Goal: Task Accomplishment & Management: Complete application form

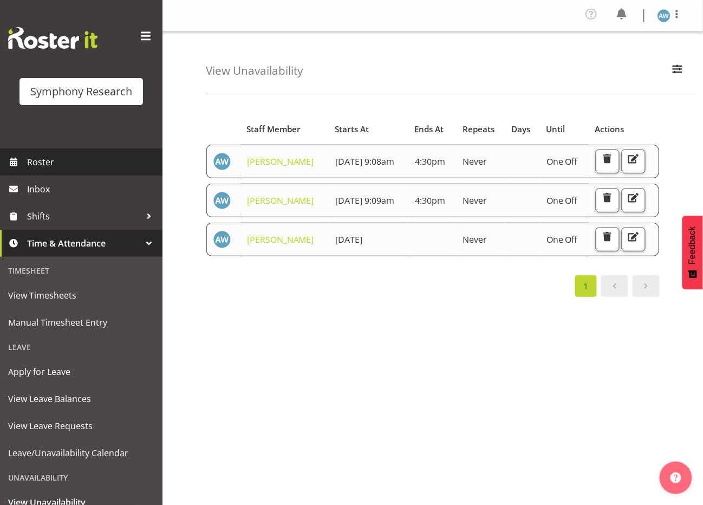
click at [41, 157] on span "Roster" at bounding box center [92, 162] width 130 height 16
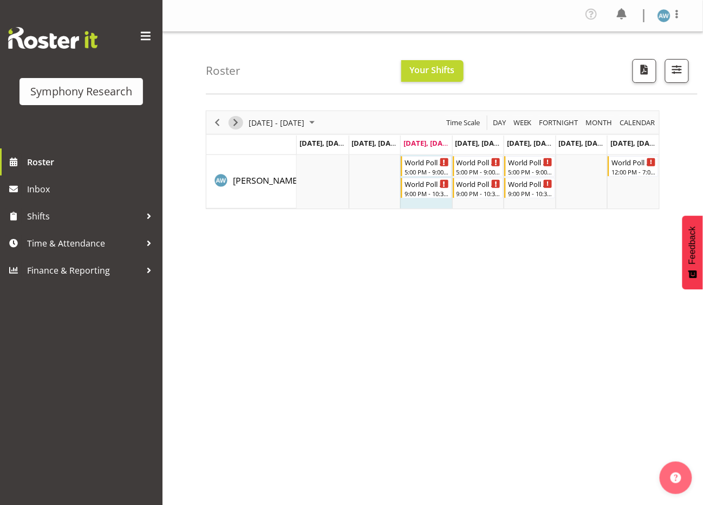
click at [235, 122] on span "Next" at bounding box center [235, 123] width 13 height 14
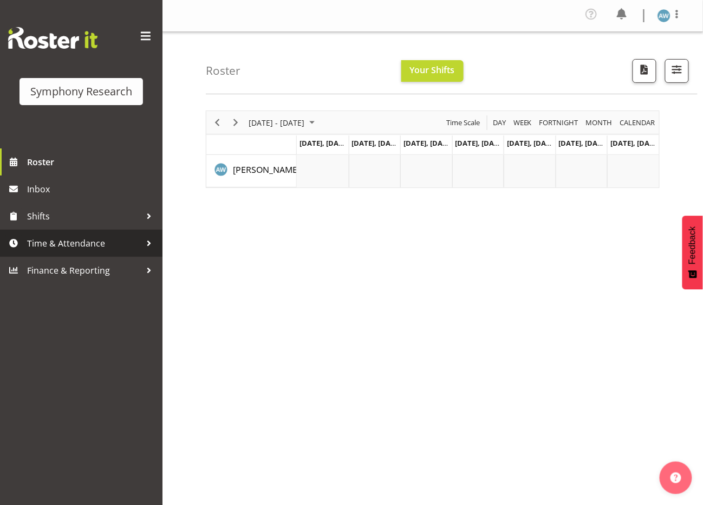
click at [89, 239] on span "Time & Attendance" at bounding box center [84, 243] width 114 height 16
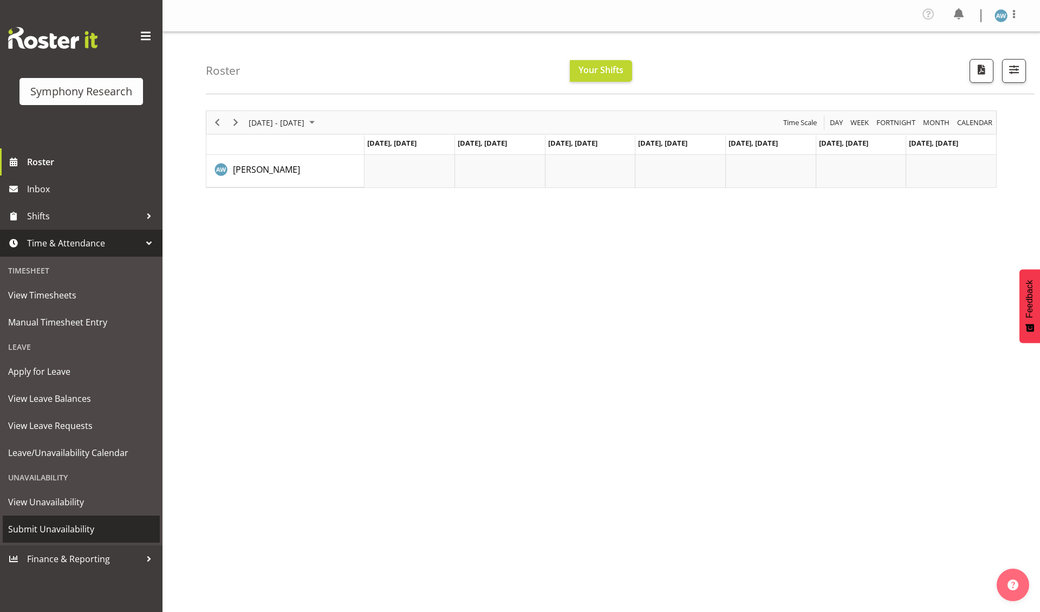
click at [72, 504] on span "Submit Unavailability" at bounding box center [81, 529] width 146 height 16
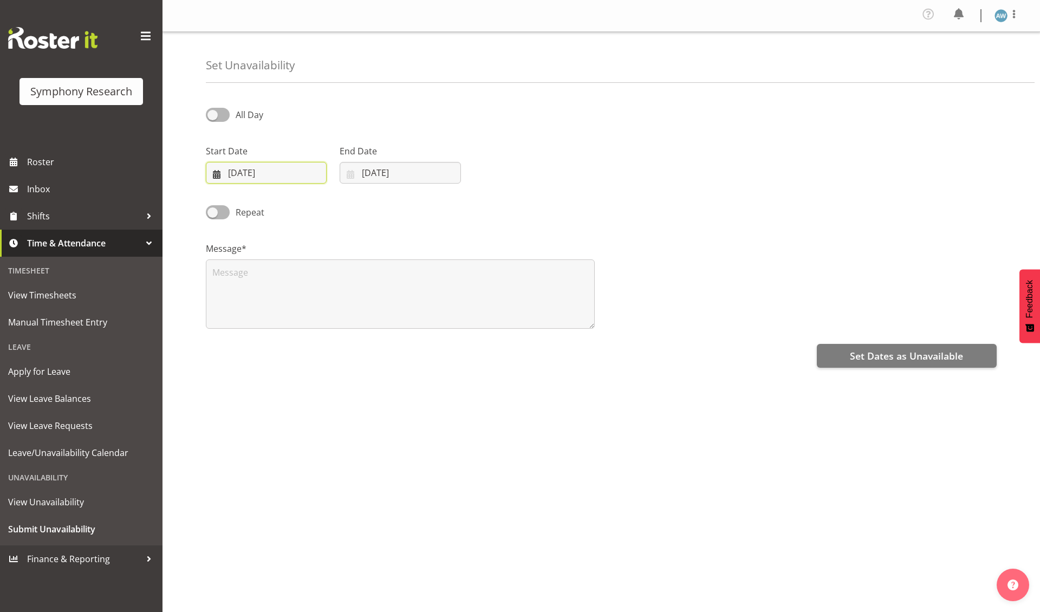
click at [274, 177] on input "[DATE]" at bounding box center [266, 173] width 121 height 22
click at [356, 301] on span "20" at bounding box center [359, 302] width 9 height 10
type input "20/09/2025"
click at [380, 169] on input "[DATE]" at bounding box center [400, 173] width 121 height 22
click at [492, 298] on span "20" at bounding box center [493, 302] width 9 height 10
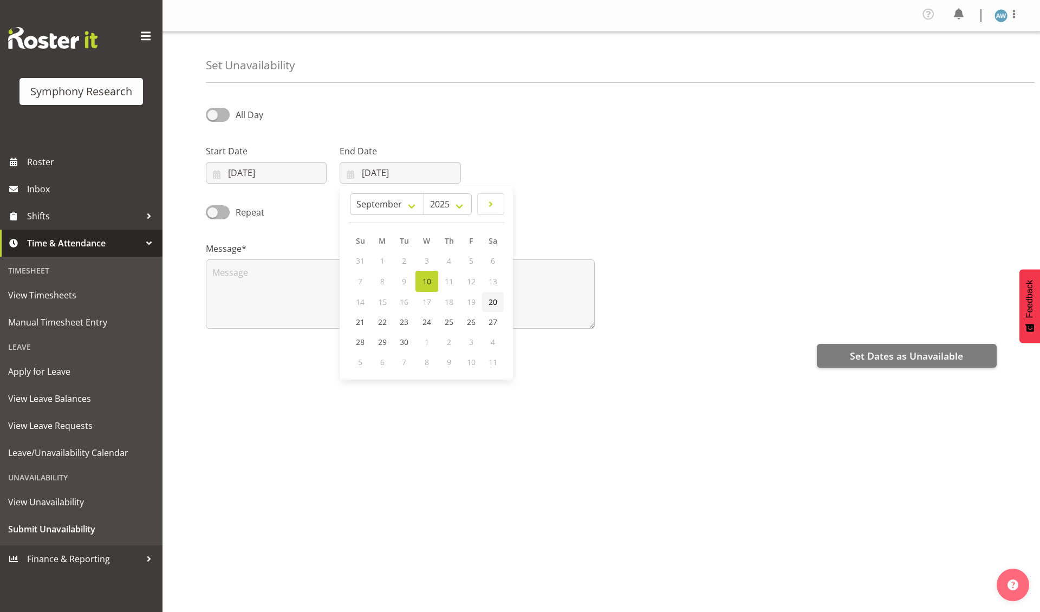
type input "20/09/2025"
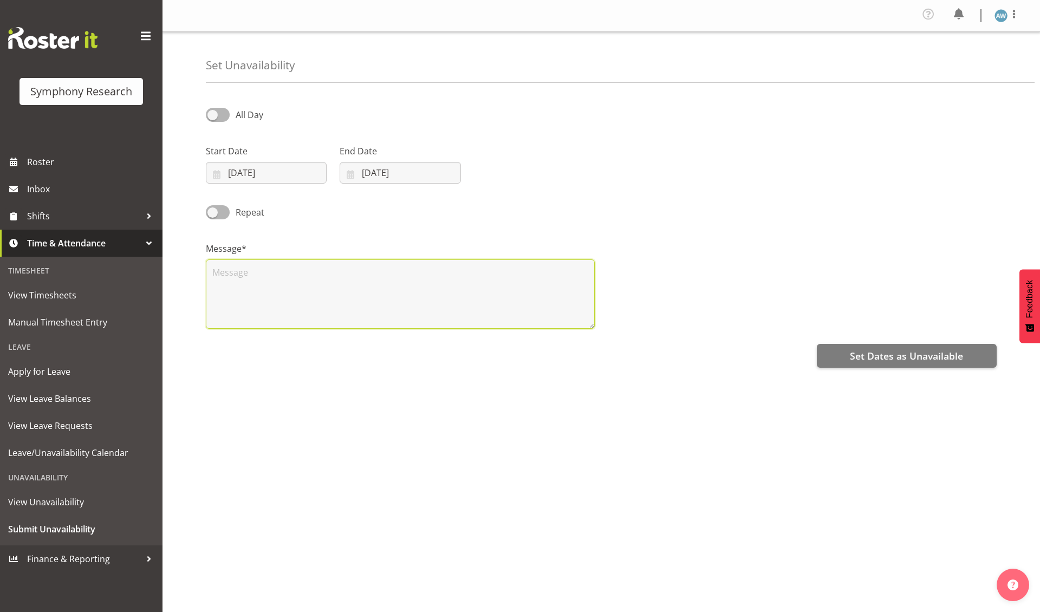
click at [466, 304] on textarea at bounding box center [400, 293] width 389 height 69
type textarea "x"
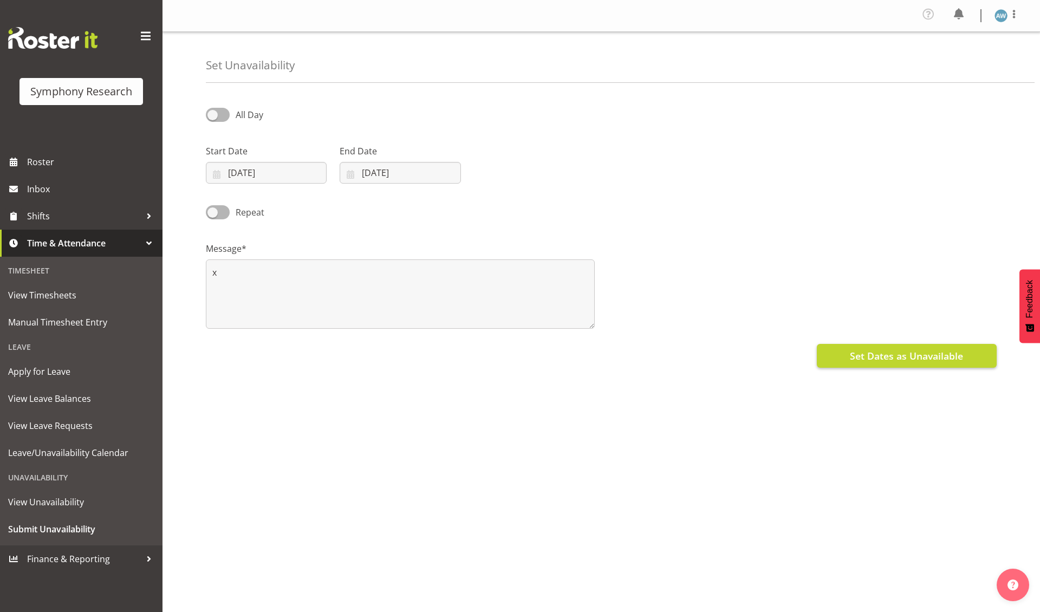
click at [885, 354] on span "Set Dates as Unavailable" at bounding box center [906, 356] width 113 height 14
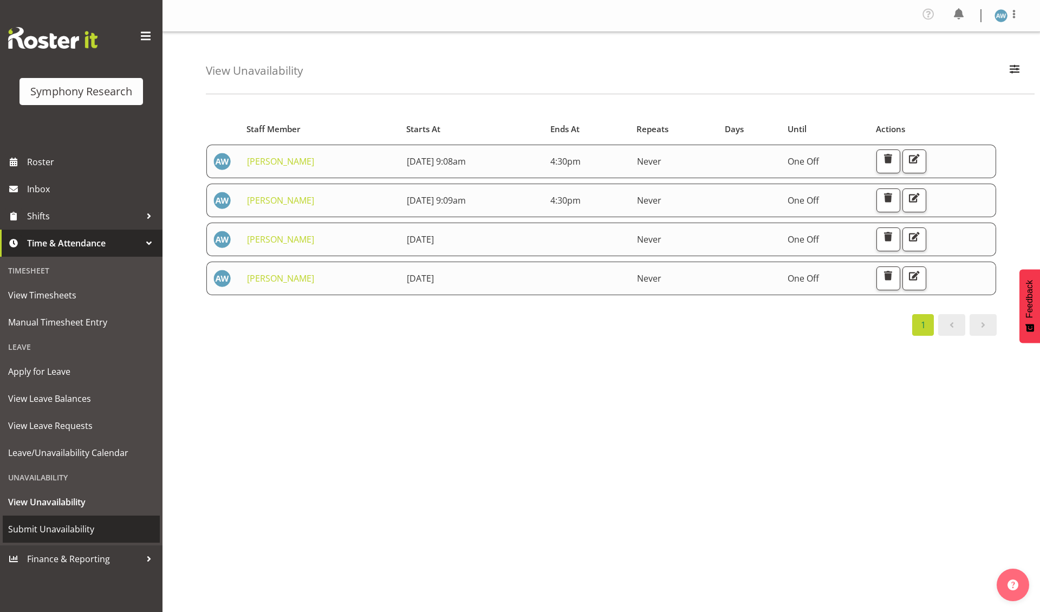
click at [60, 522] on span "Submit Unavailability" at bounding box center [81, 529] width 146 height 16
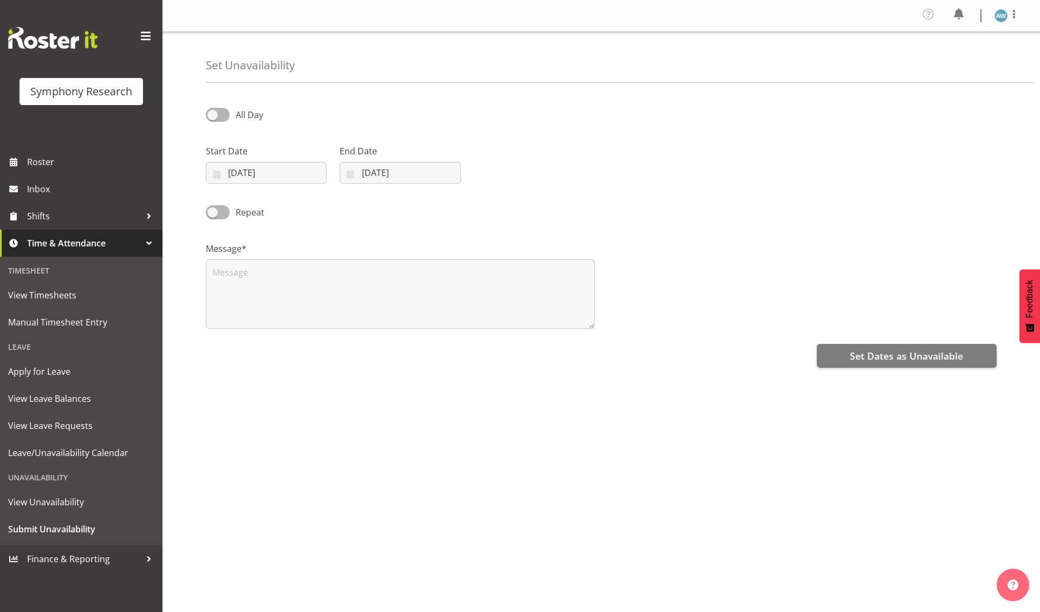
select select "8"
select select "2025"
click at [264, 174] on input "[DATE]" at bounding box center [266, 173] width 121 height 22
click at [226, 319] on span "21" at bounding box center [226, 322] width 9 height 10
type input "21/09/2025"
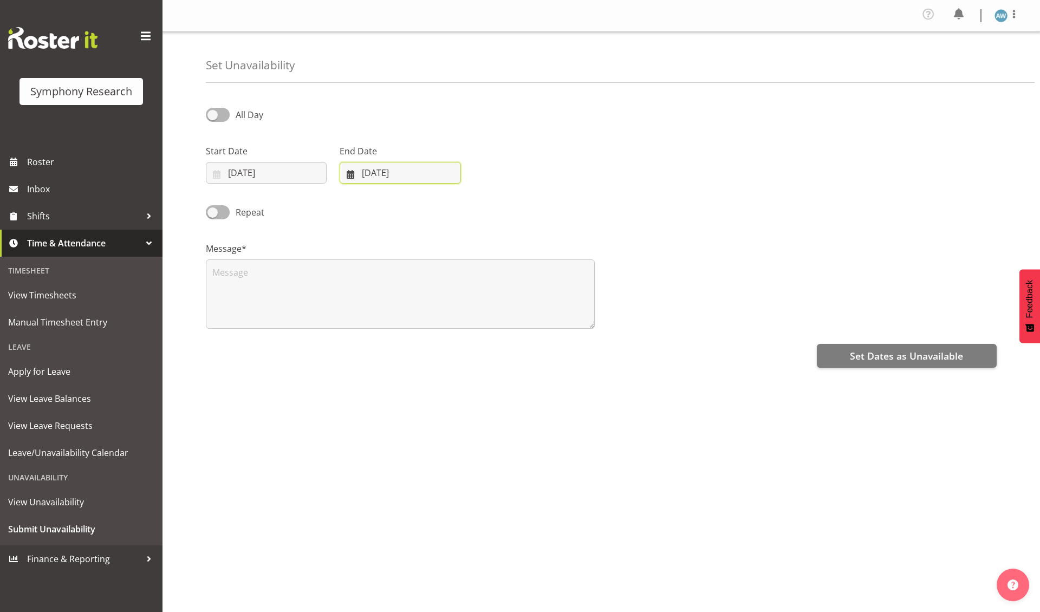
click at [387, 171] on input "[DATE]" at bounding box center [400, 173] width 121 height 22
click at [361, 317] on span "21" at bounding box center [360, 322] width 9 height 10
type input "21/09/2025"
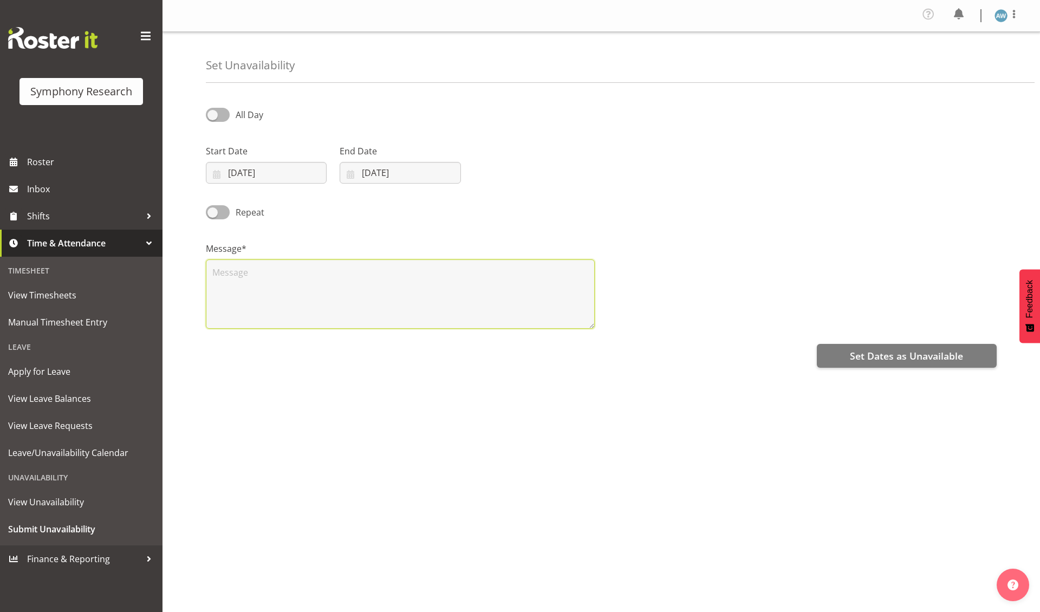
click at [357, 299] on textarea at bounding box center [400, 293] width 389 height 69
type textarea "x"
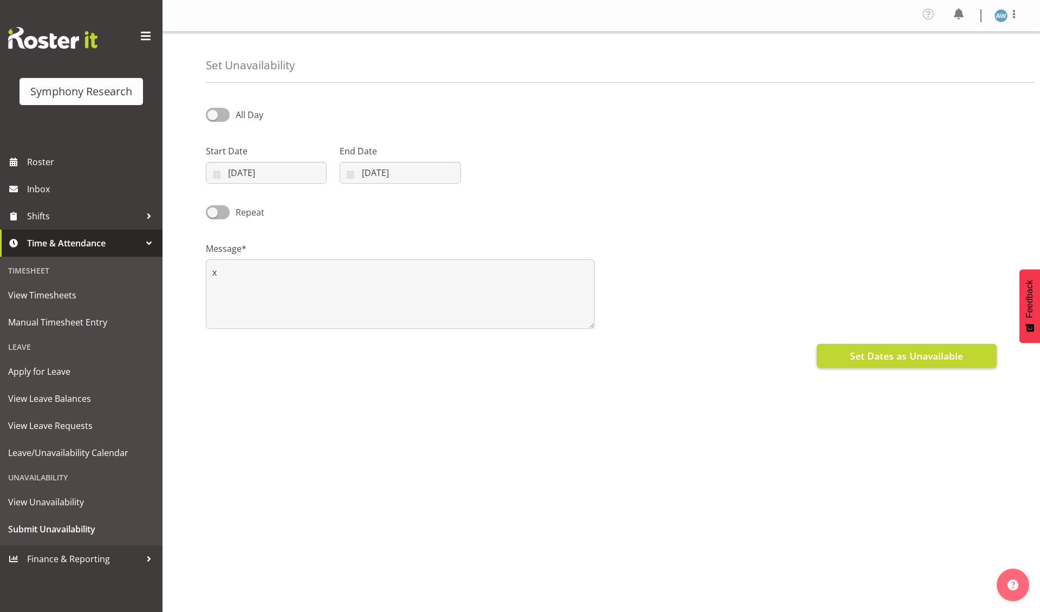
click at [872, 355] on span "Set Dates as Unavailable" at bounding box center [906, 356] width 113 height 14
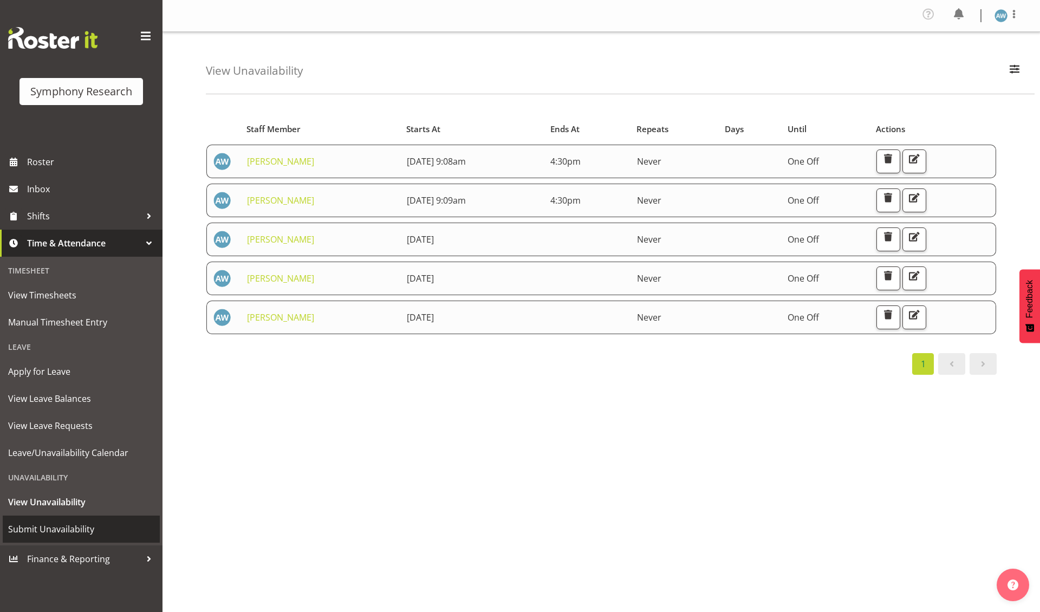
click at [62, 522] on span "Submit Unavailability" at bounding box center [81, 529] width 146 height 16
